Goal: Information Seeking & Learning: Learn about a topic

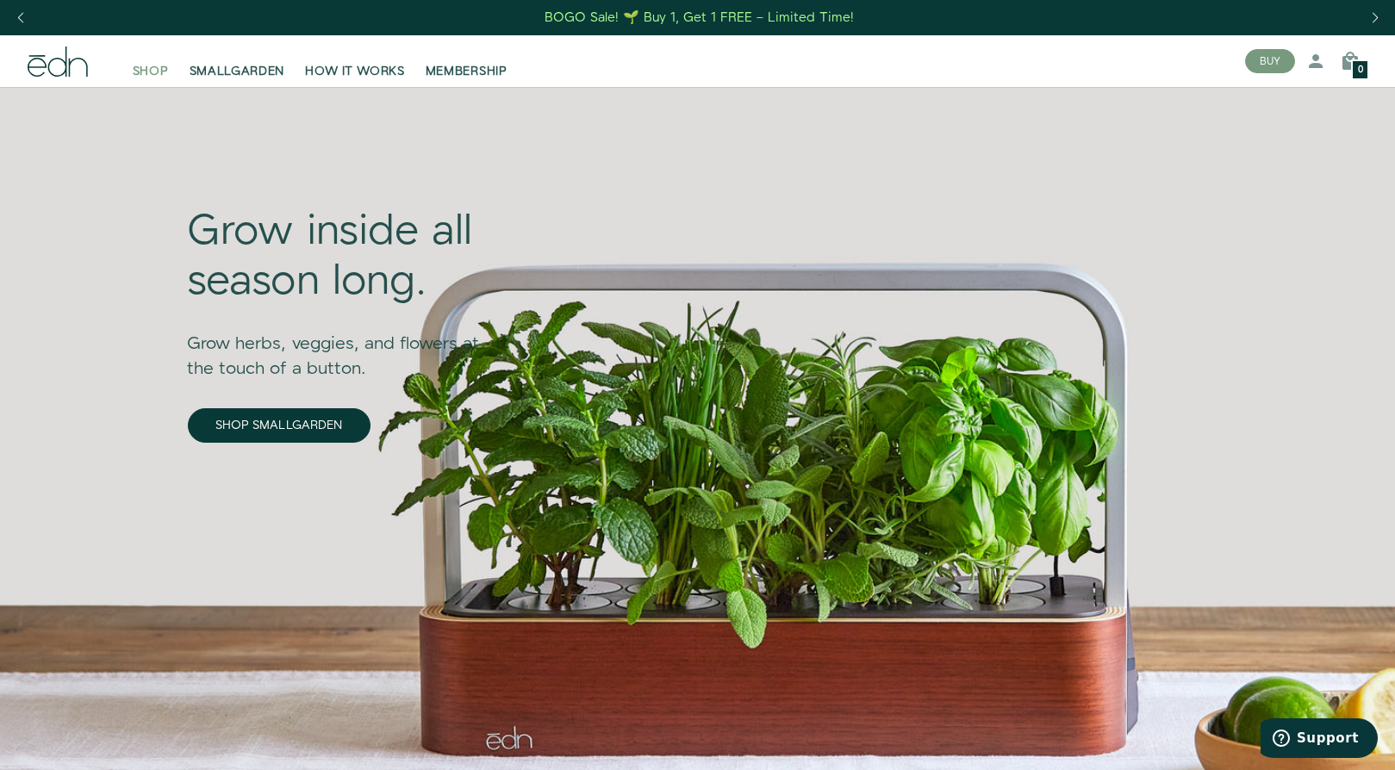
click at [152, 71] on span "SHOP" at bounding box center [151, 71] width 36 height 17
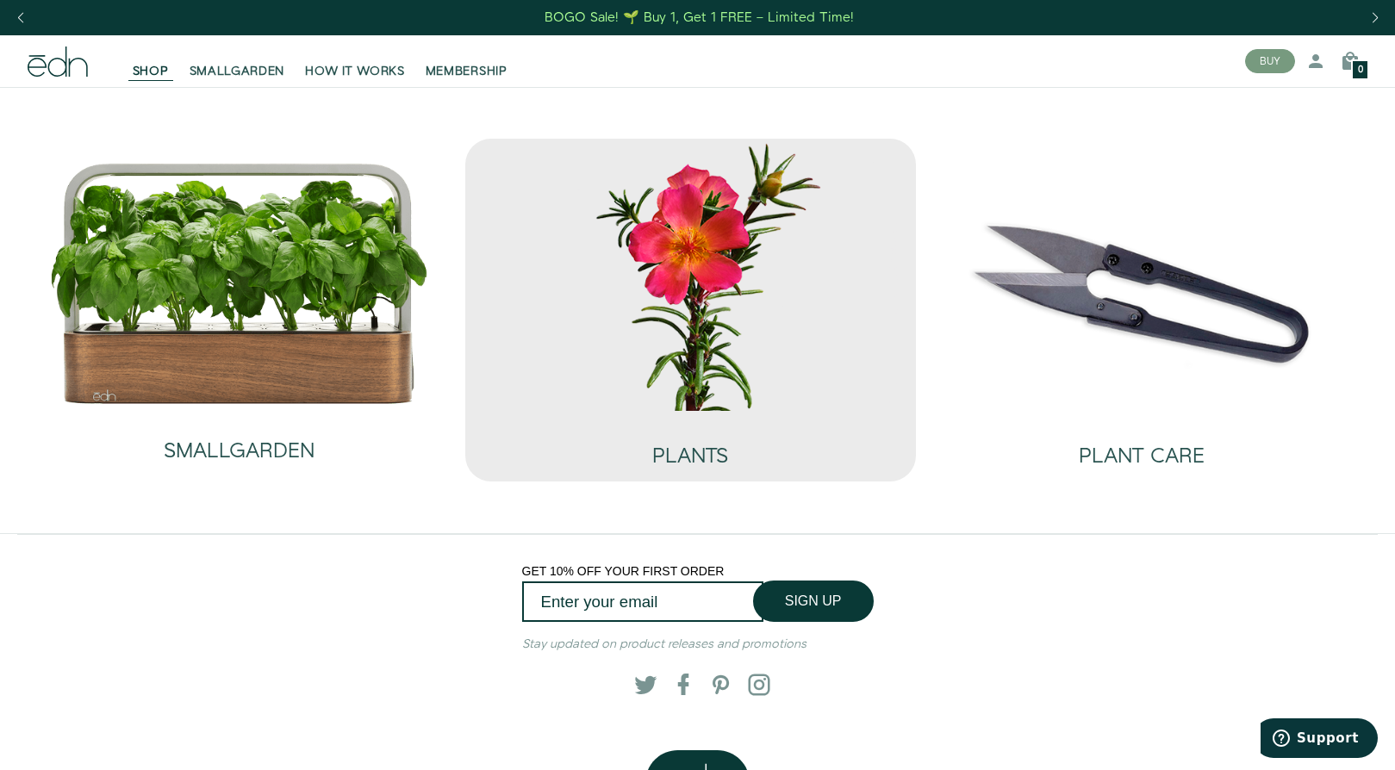
click at [636, 346] on img at bounding box center [691, 274] width 424 height 271
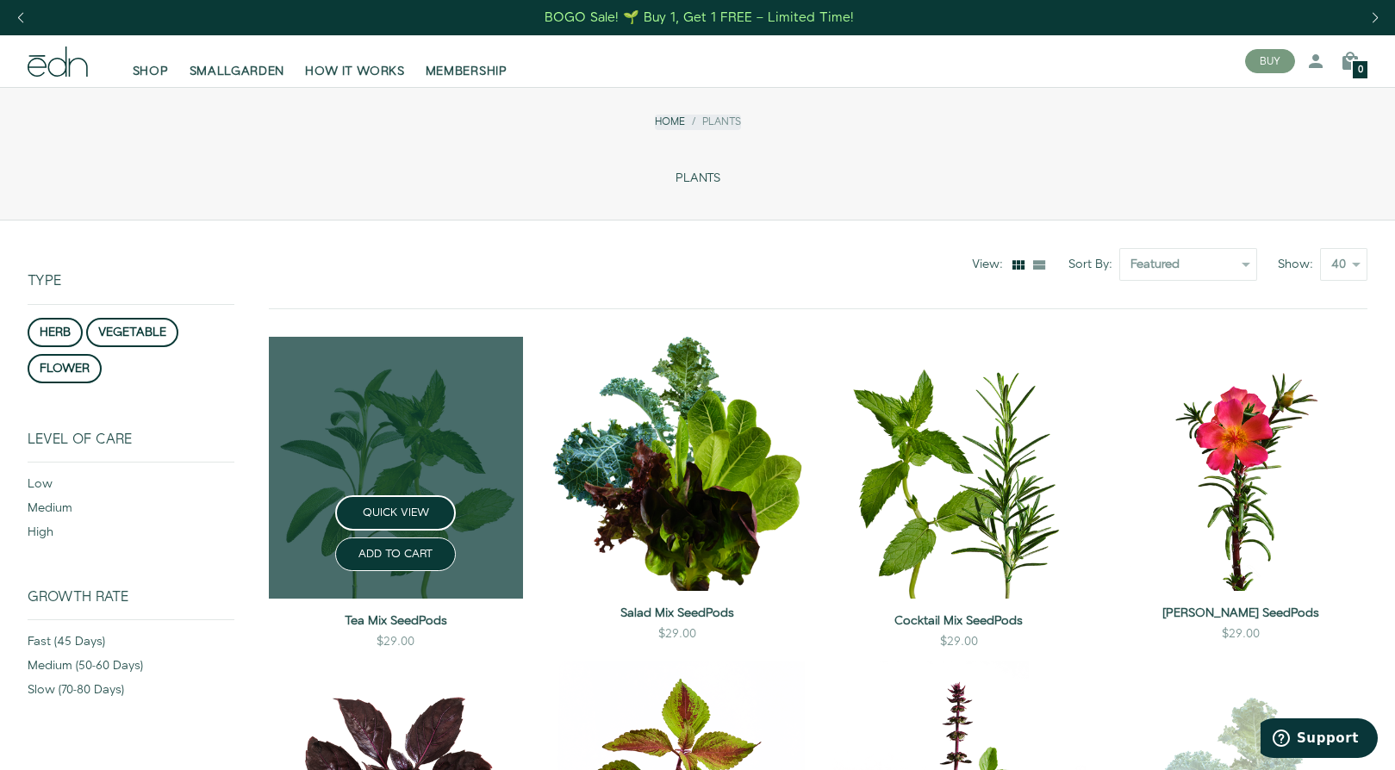
click at [367, 493] on link at bounding box center [396, 468] width 254 height 262
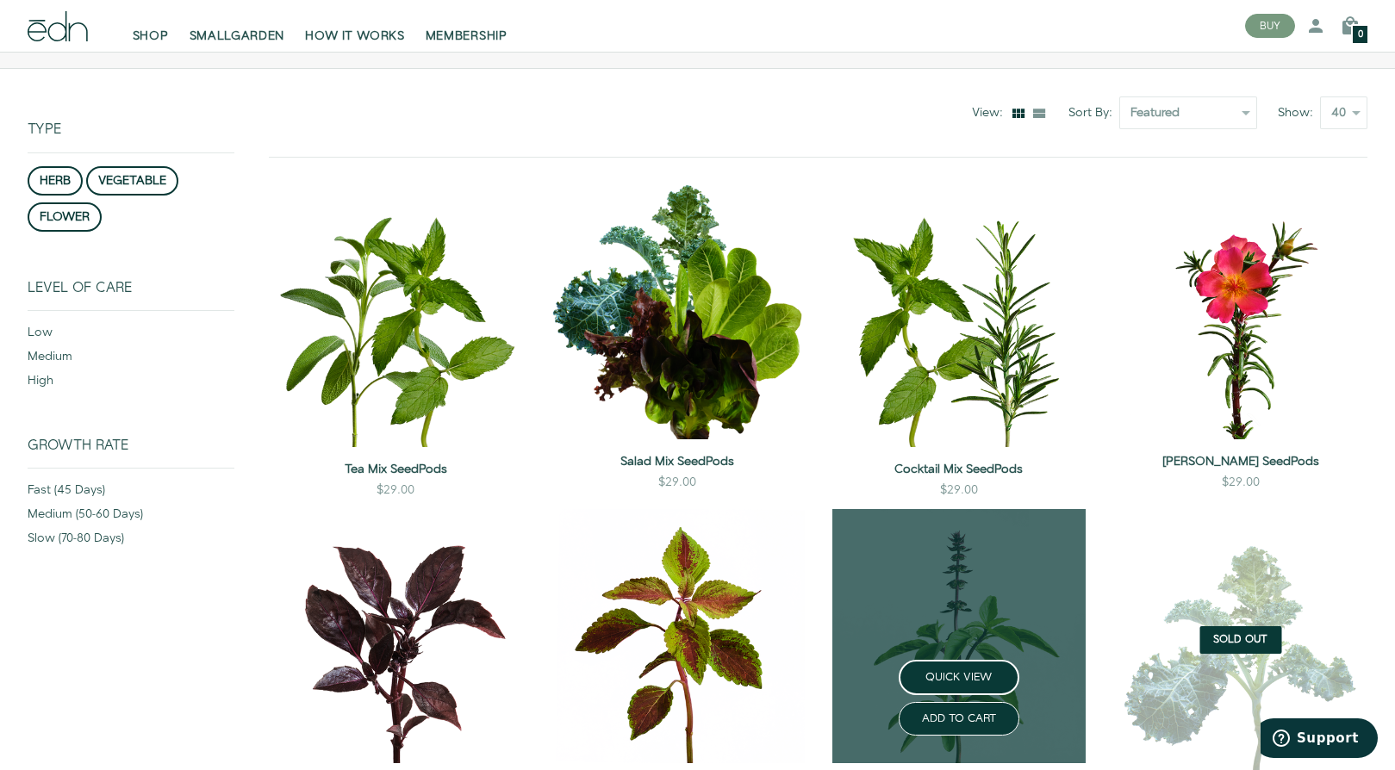
scroll to position [232, 0]
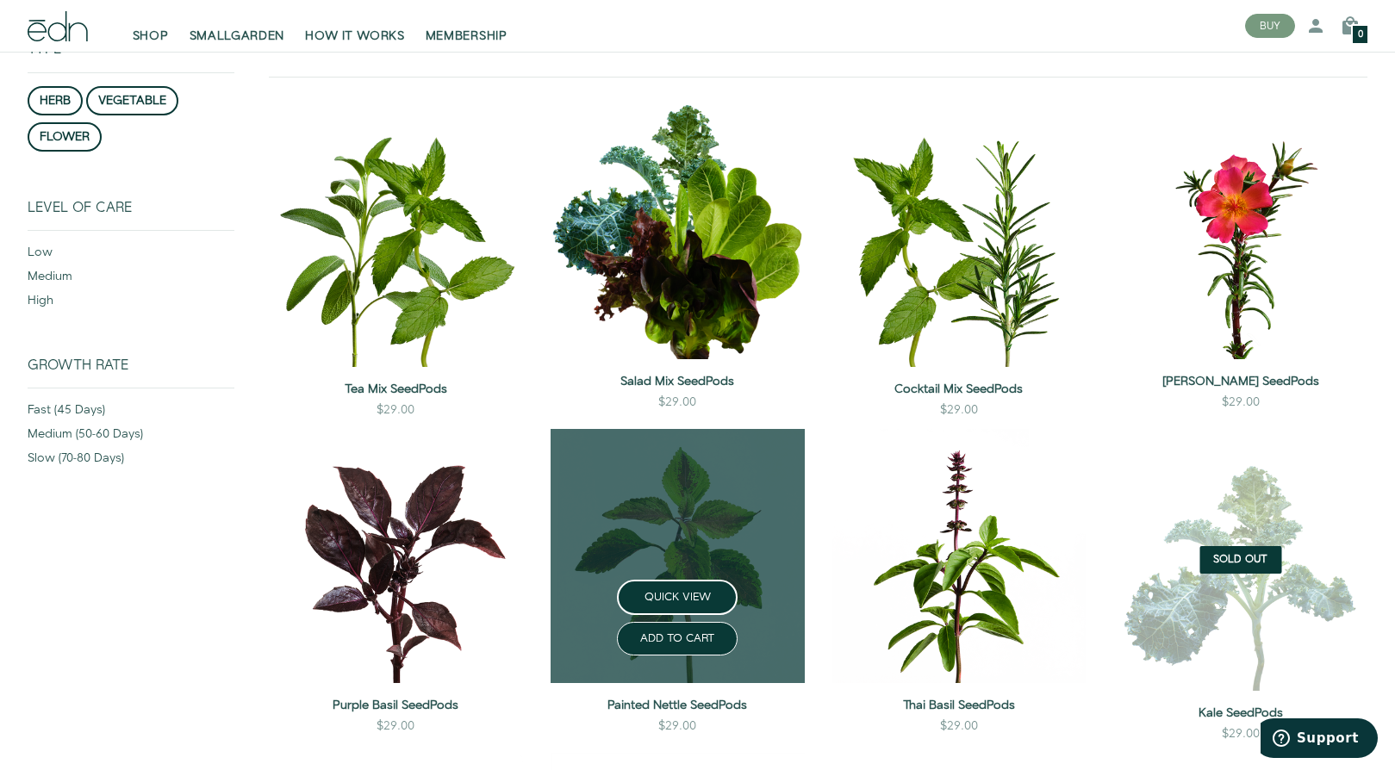
click at [730, 474] on link at bounding box center [677, 556] width 254 height 254
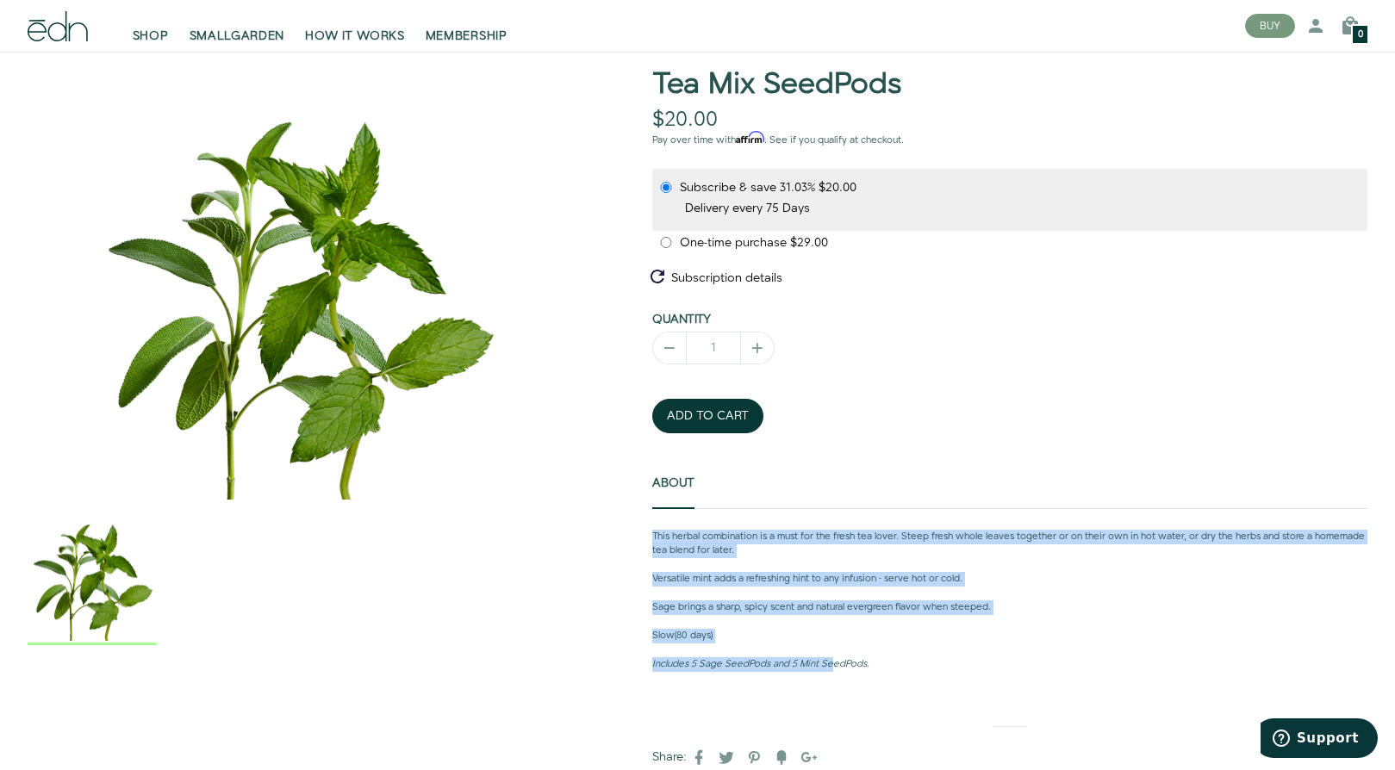
drag, startPoint x: 654, startPoint y: 533, endPoint x: 841, endPoint y: 662, distance: 227.2
click at [841, 662] on div "This herbal combination is a must for the fresh tea lover. Steep fresh whole le…" at bounding box center [1009, 601] width 715 height 142
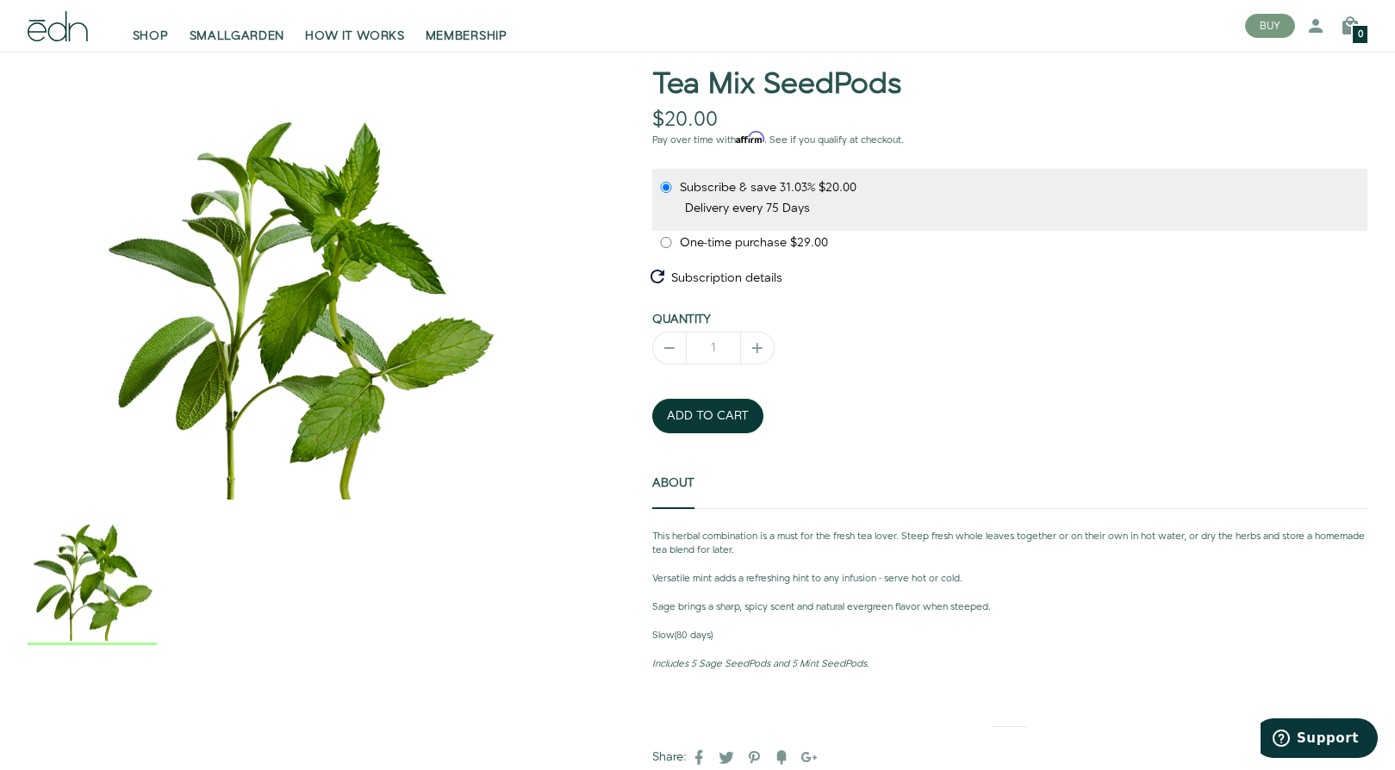
click at [865, 665] on em "Includes 5 Sage SeedPods and 5 Mint SeedPods." at bounding box center [760, 664] width 217 height 14
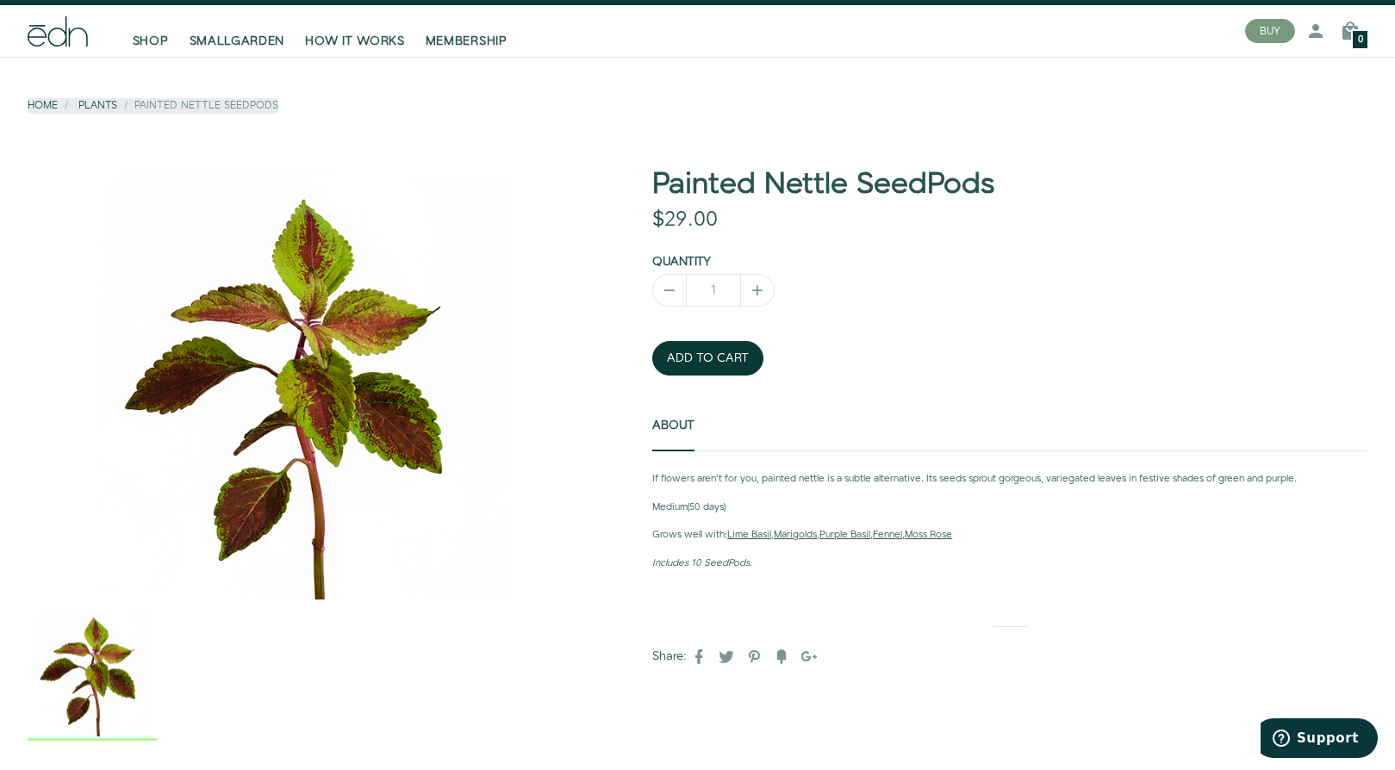
scroll to position [32, 0]
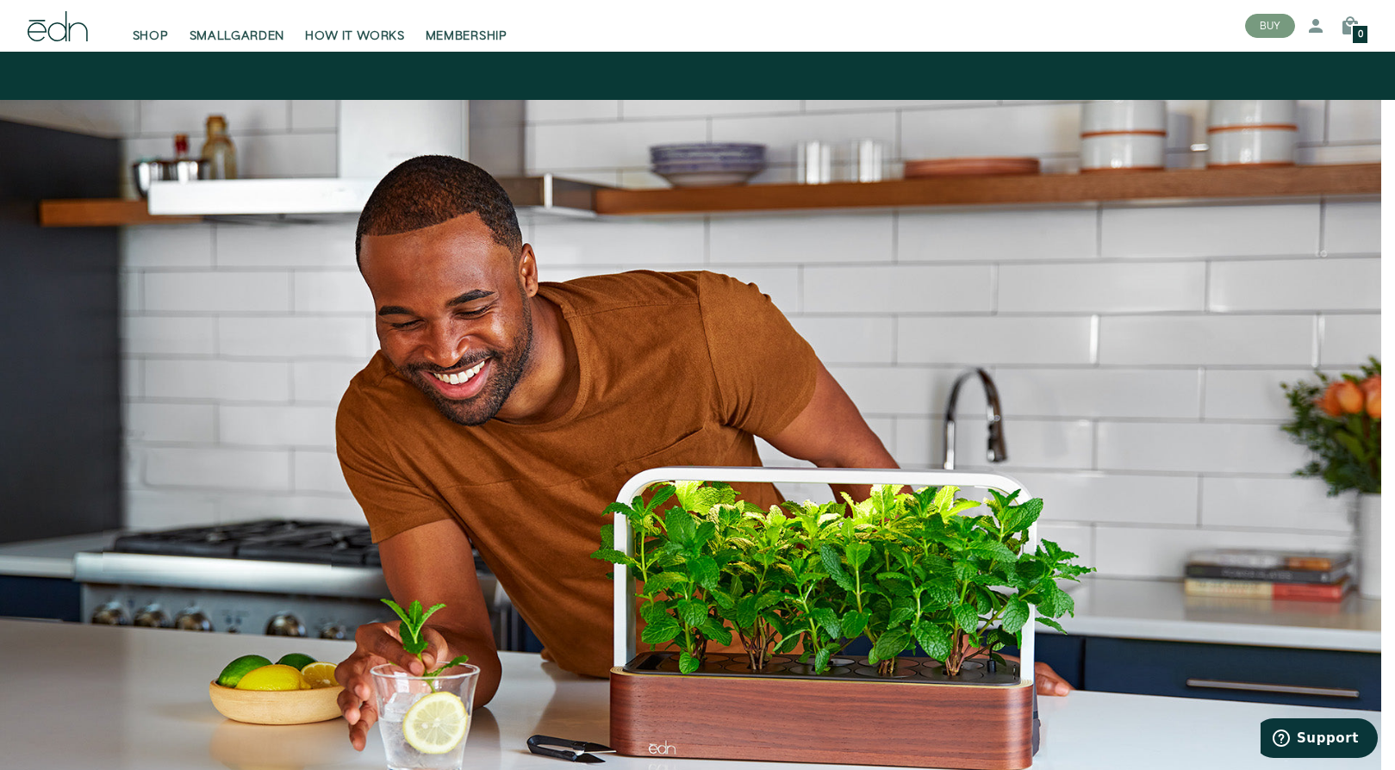
scroll to position [4210, 0]
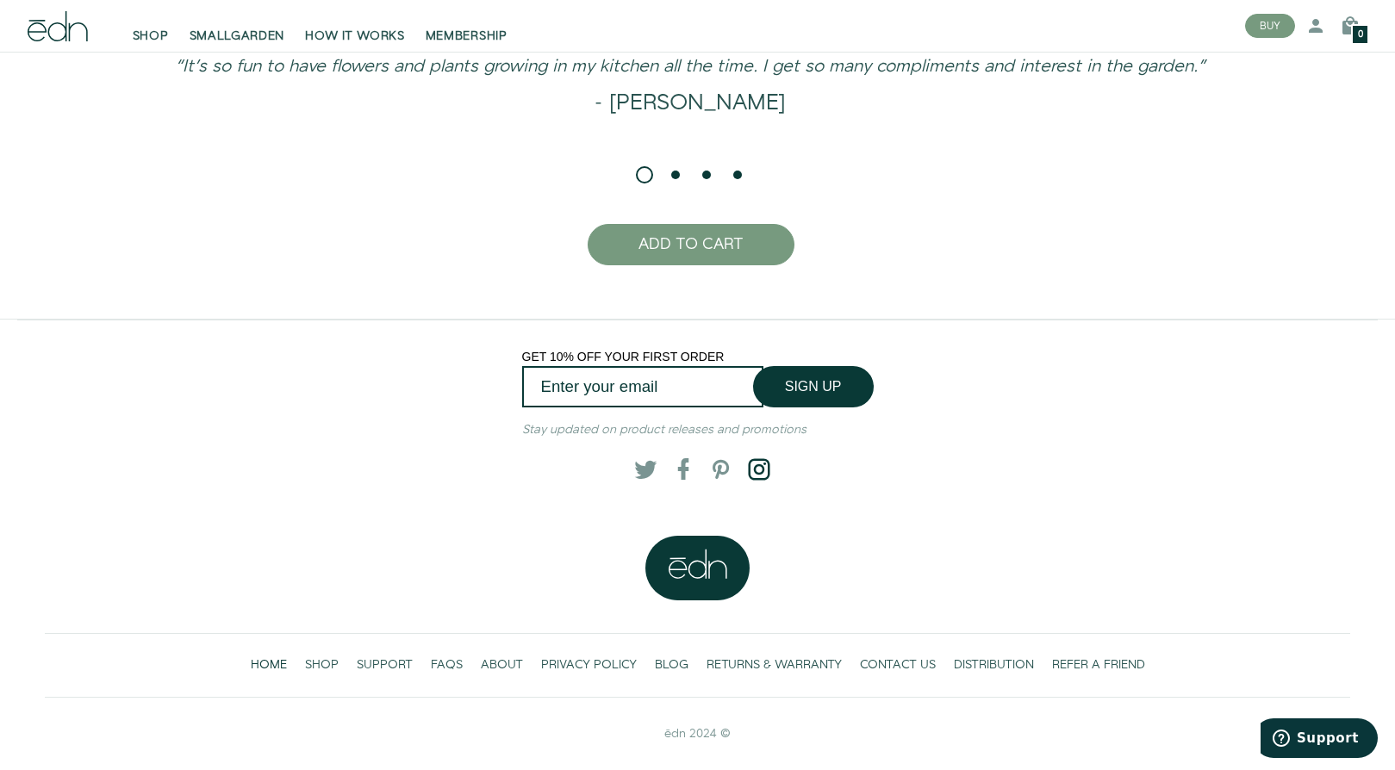
click at [746, 461] on span at bounding box center [754, 469] width 17 height 17
